Goal: Navigation & Orientation: Go to known website

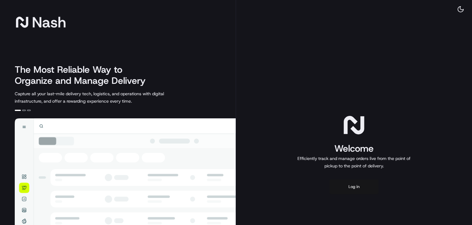
click at [348, 187] on button "Log in" at bounding box center [354, 186] width 49 height 15
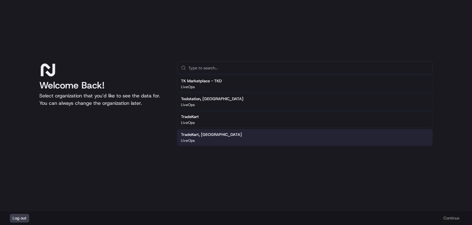
click at [173, 175] on div "Welcome Back! Select organization that you’d like to see the data for. You can …" at bounding box center [236, 125] width 394 height 128
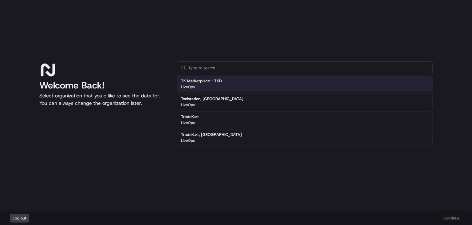
click at [86, 91] on h1 "Welcome Back!" at bounding box center [103, 85] width 128 height 11
click at [241, 84] on div "TK Marketplace - TKD LiveOps" at bounding box center [305, 83] width 256 height 17
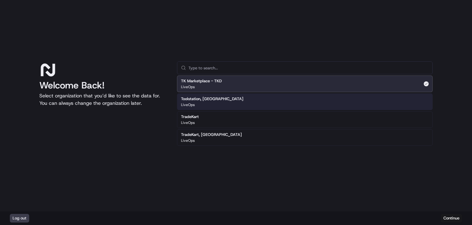
click at [333, 100] on div "Toolstation, [GEOGRAPHIC_DATA] LiveOps" at bounding box center [305, 101] width 256 height 17
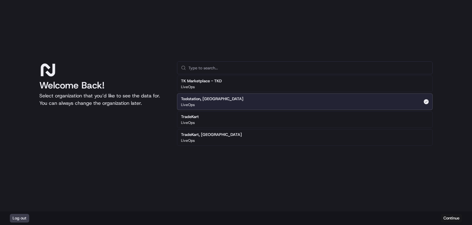
click at [353, 88] on div "TK Marketplace - TKD LiveOps" at bounding box center [305, 83] width 256 height 17
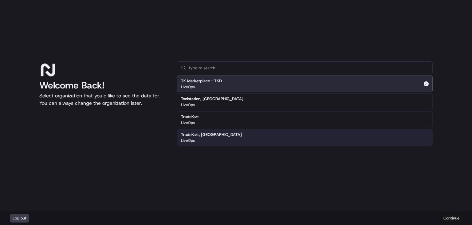
click at [449, 217] on button "Continue" at bounding box center [452, 217] width 22 height 9
